Goal: Information Seeking & Learning: Understand process/instructions

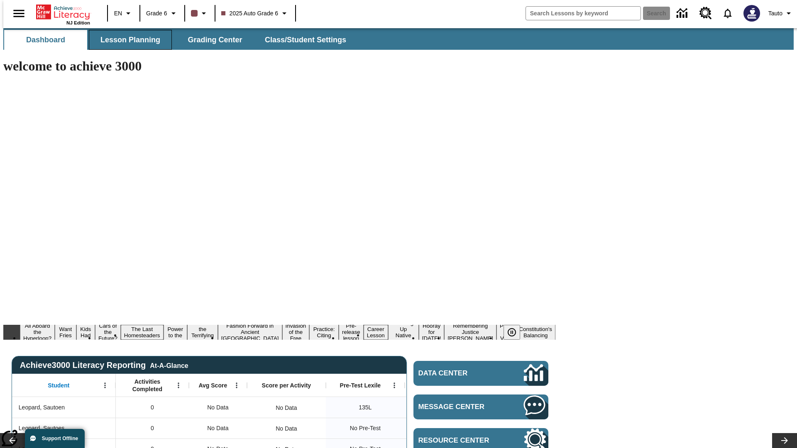
click at [127, 40] on span "Lesson Planning" at bounding box center [130, 40] width 60 height 10
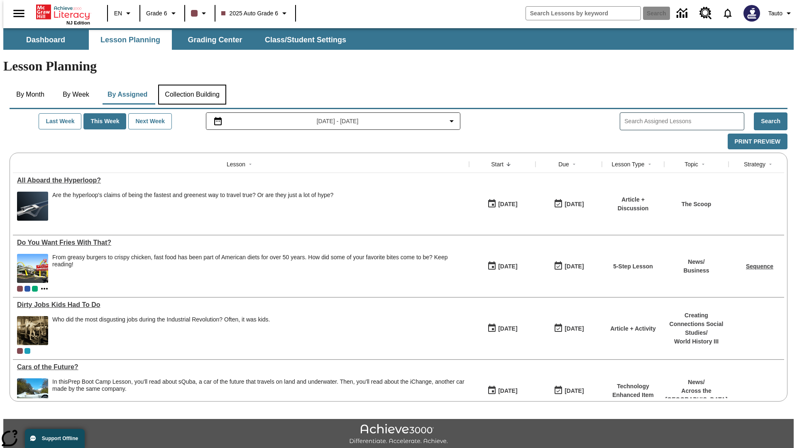
click at [192, 85] on button "Collection Building" at bounding box center [192, 95] width 68 height 20
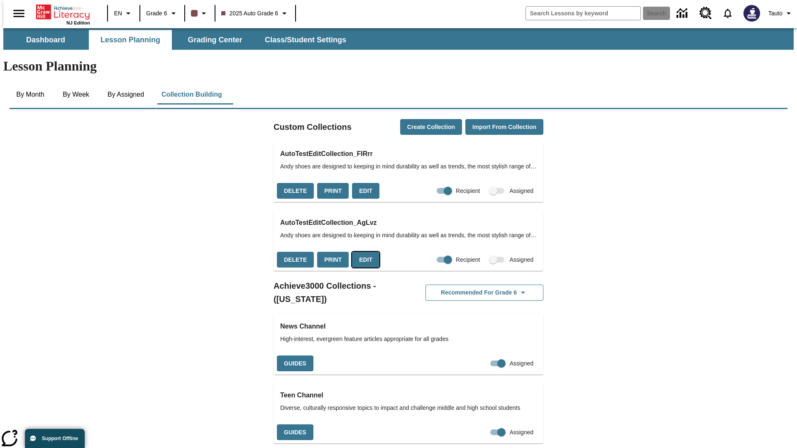
click at [363, 252] on button "Edit" at bounding box center [365, 260] width 27 height 16
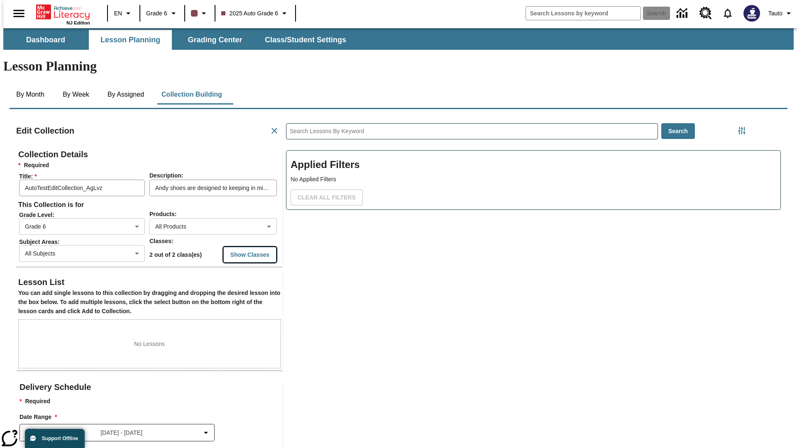
click at [234, 247] on button "Show Classes" at bounding box center [249, 255] width 53 height 16
